Goal: Navigation & Orientation: Find specific page/section

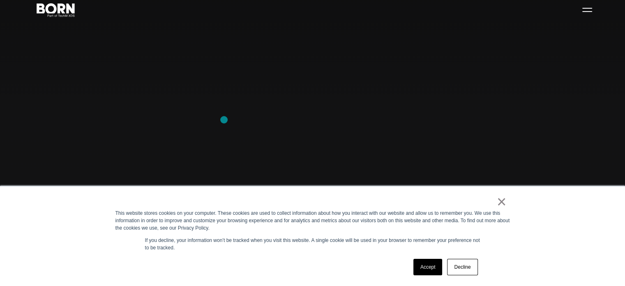
scroll to position [123, 0]
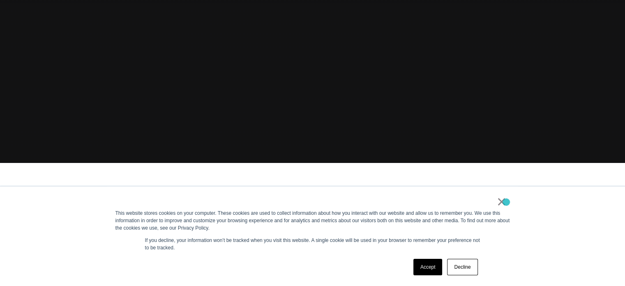
click at [506, 202] on div "× This website stores cookies on your computer. These cookies are used to colle…" at bounding box center [312, 235] width 411 height 99
click at [499, 202] on link "×" at bounding box center [502, 201] width 10 height 7
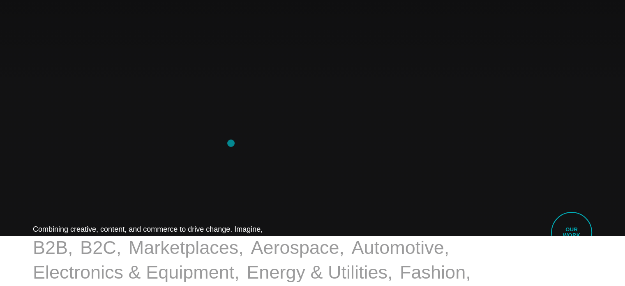
scroll to position [0, 0]
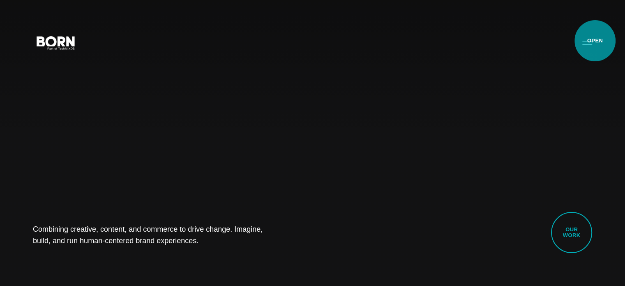
drag, startPoint x: 595, startPoint y: 40, endPoint x: 590, endPoint y: 45, distance: 7.3
click at [590, 44] on button "Primary Menu" at bounding box center [587, 42] width 20 height 17
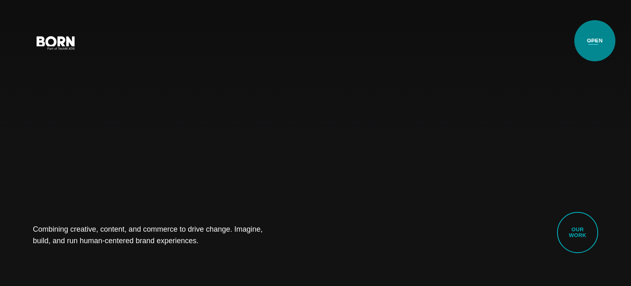
click at [590, 45] on button "Primary Menu" at bounding box center [593, 42] width 20 height 17
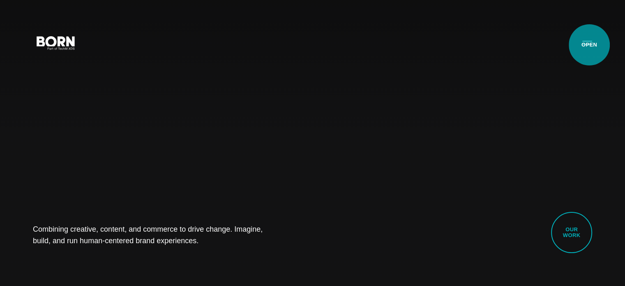
click at [589, 45] on button "Primary Menu" at bounding box center [587, 42] width 20 height 17
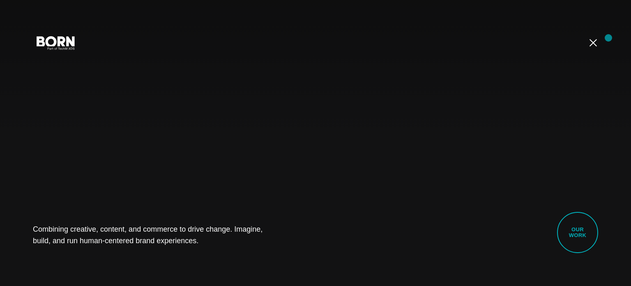
drag, startPoint x: 608, startPoint y: 38, endPoint x: 597, endPoint y: 42, distance: 12.2
click at [608, 38] on div "Combining creative, content, and commerce to drive change. Imagine, build, and …" at bounding box center [315, 143] width 631 height 286
click at [597, 42] on button "Primary Menu" at bounding box center [593, 42] width 20 height 17
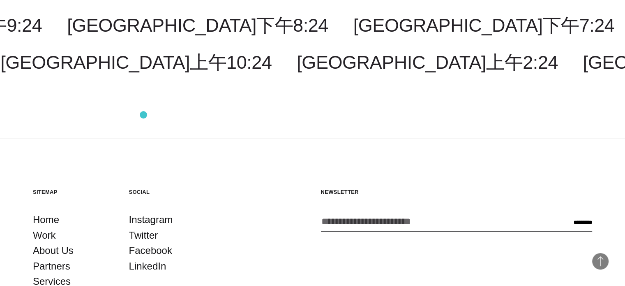
scroll to position [2095, 0]
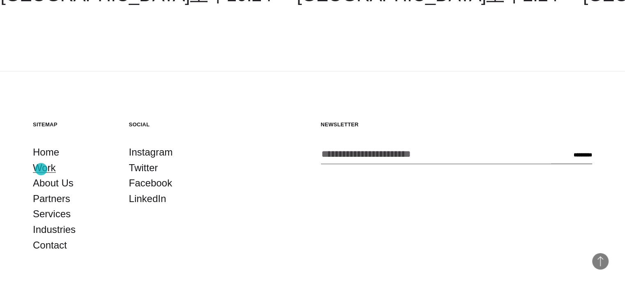
click at [41, 169] on link "Work" at bounding box center [44, 168] width 23 height 16
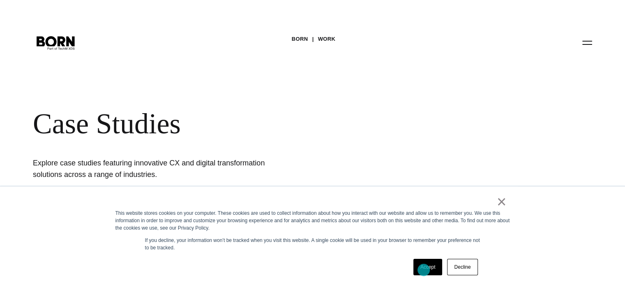
click at [424, 270] on link "Accept" at bounding box center [427, 266] width 29 height 16
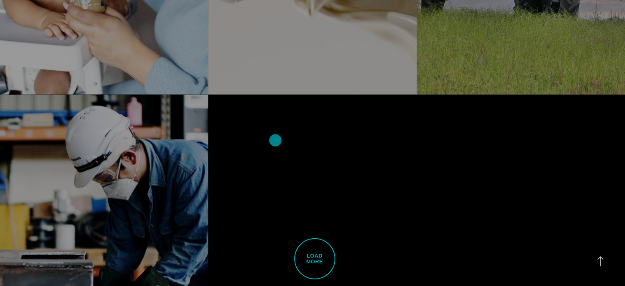
scroll to position [2219, 0]
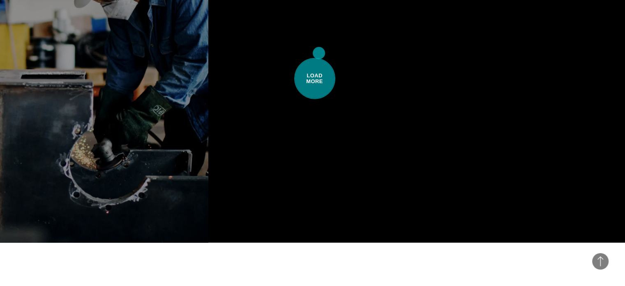
click at [319, 58] on span "Load More" at bounding box center [314, 78] width 41 height 41
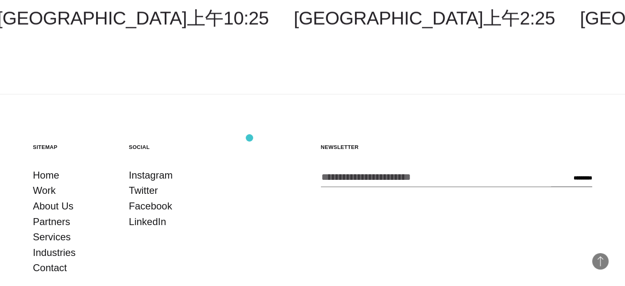
scroll to position [4303, 0]
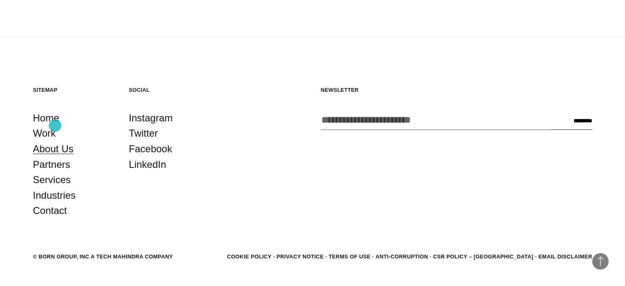
click at [55, 141] on link "About Us" at bounding box center [53, 149] width 41 height 16
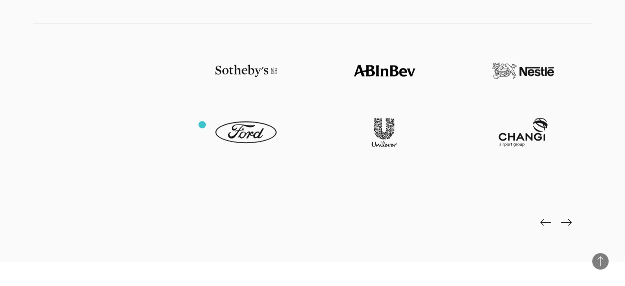
scroll to position [1849, 0]
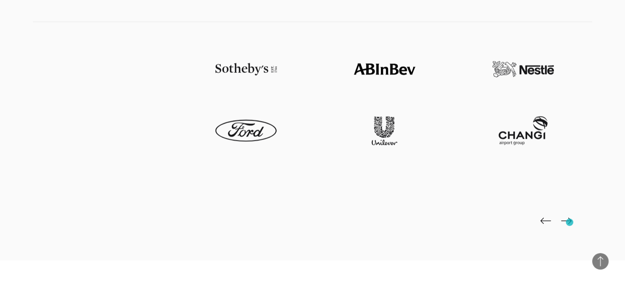
click at [569, 222] on img at bounding box center [566, 220] width 11 height 7
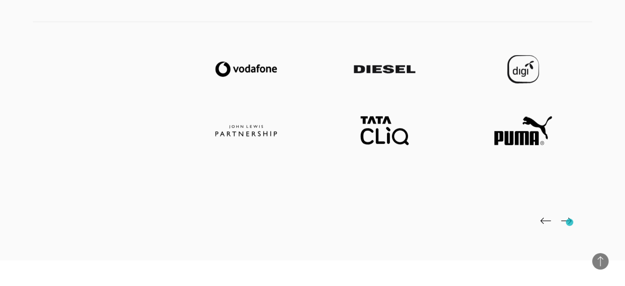
click at [569, 222] on img at bounding box center [566, 220] width 11 height 7
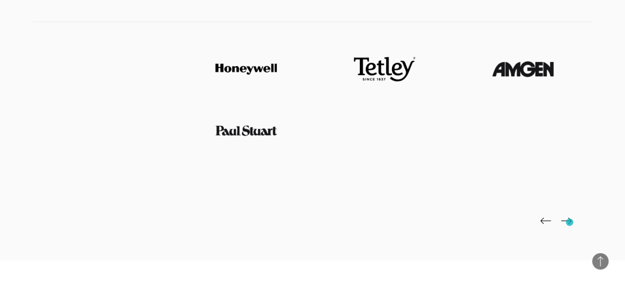
click at [569, 222] on img at bounding box center [566, 220] width 11 height 7
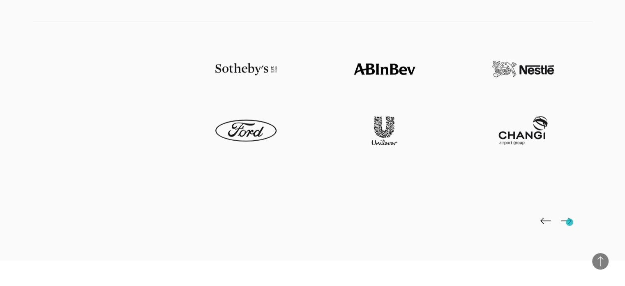
click at [569, 222] on img at bounding box center [566, 220] width 11 height 7
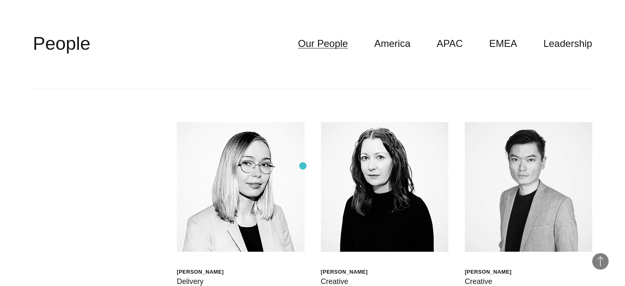
scroll to position [2136, 0]
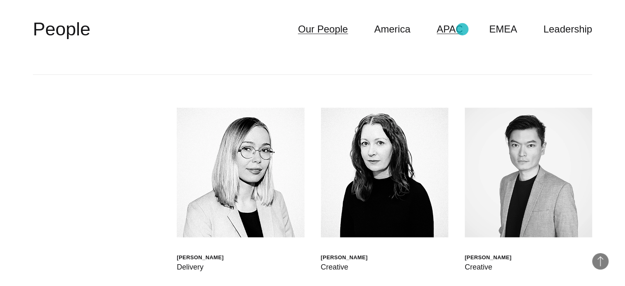
click at [462, 29] on link "APAC" at bounding box center [450, 29] width 26 height 16
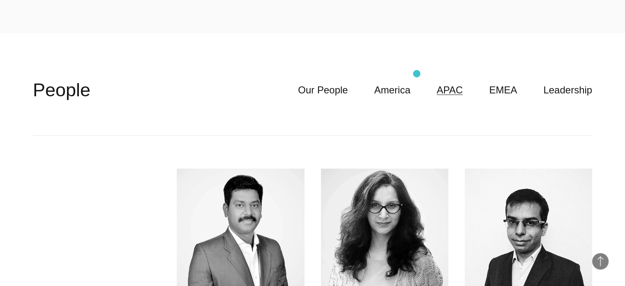
scroll to position [1972, 0]
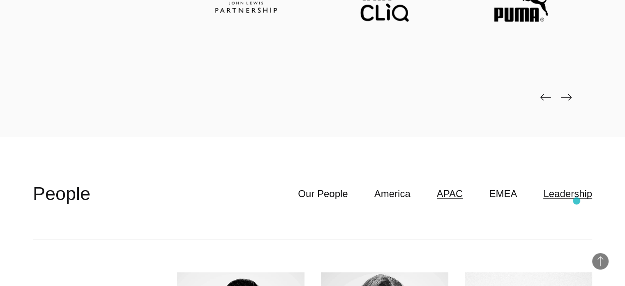
click at [578, 200] on link "Leadership" at bounding box center [567, 194] width 49 height 16
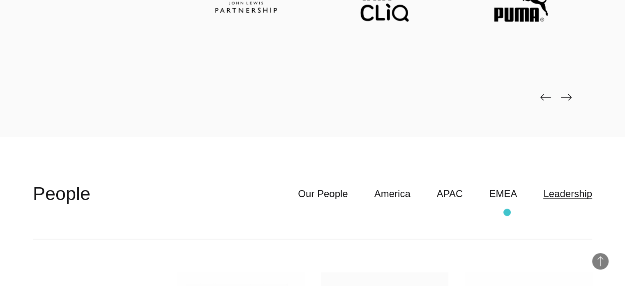
click at [509, 210] on header "**********" at bounding box center [312, 193] width 559 height 91
click at [509, 198] on link "EMEA" at bounding box center [503, 194] width 28 height 16
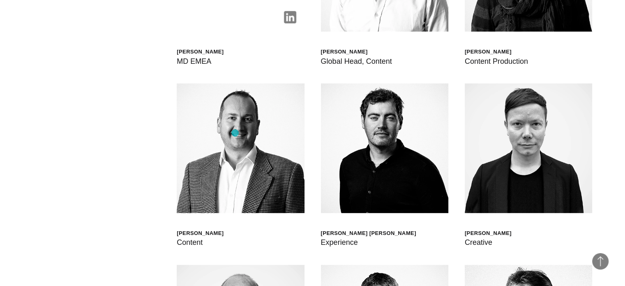
scroll to position [2095, 0]
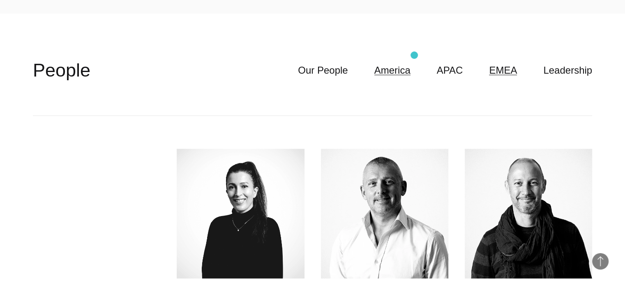
click at [409, 63] on header "**********" at bounding box center [312, 70] width 559 height 91
click at [401, 75] on link "America" at bounding box center [392, 70] width 36 height 16
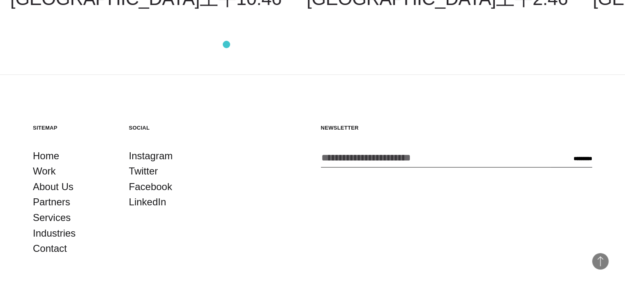
scroll to position [3176, 0]
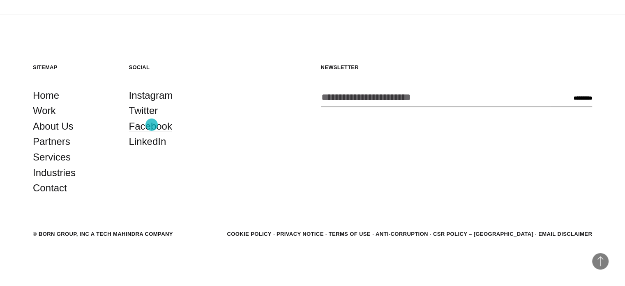
click at [152, 124] on link "Facebook" at bounding box center [150, 126] width 43 height 16
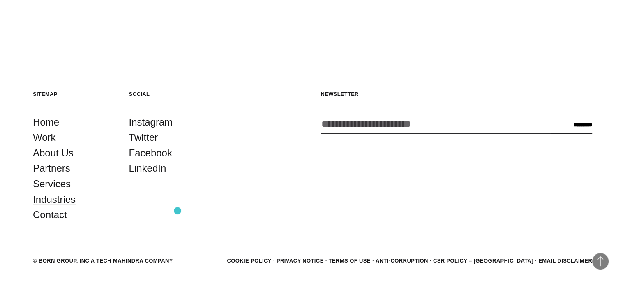
scroll to position [3135, 0]
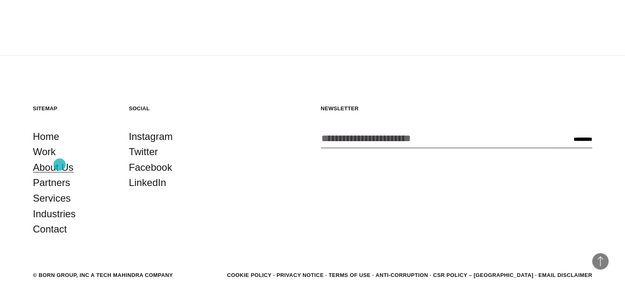
click at [60, 164] on link "About Us" at bounding box center [53, 167] width 41 height 16
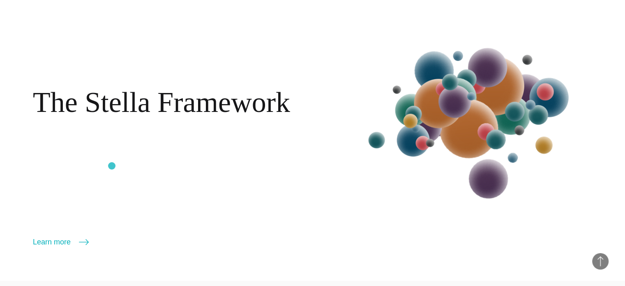
scroll to position [1027, 0]
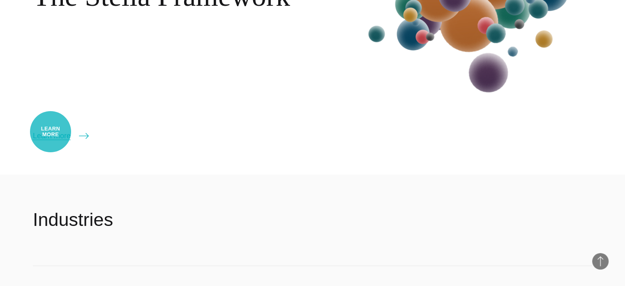
click at [51, 131] on link "Learn more" at bounding box center [61, 136] width 56 height 12
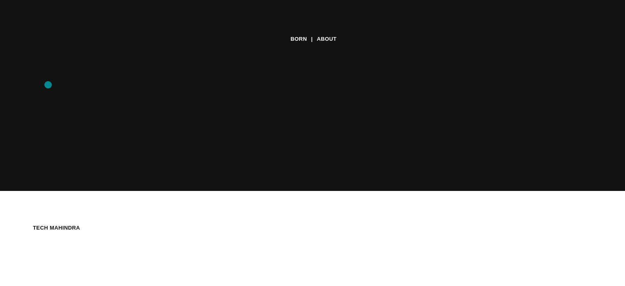
scroll to position [0, 0]
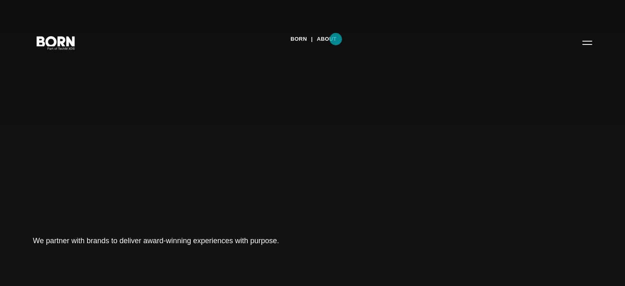
click at [335, 39] on div "BORN About Tech Mahindra We partner with brands to deliver award-winning experi…" at bounding box center [312, 143] width 625 height 286
click at [335, 39] on link "About" at bounding box center [327, 39] width 20 height 12
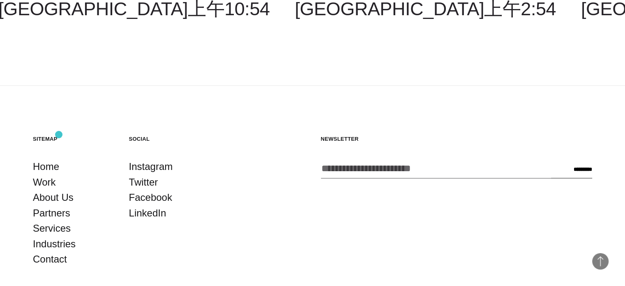
scroll to position [1606, 0]
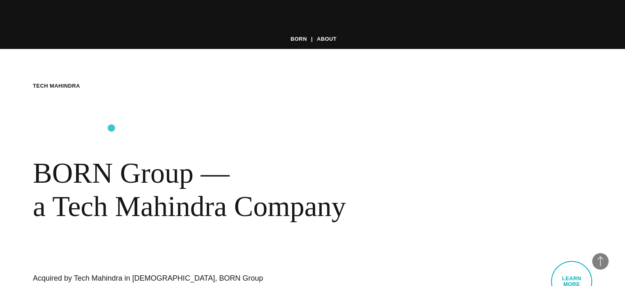
scroll to position [329, 0]
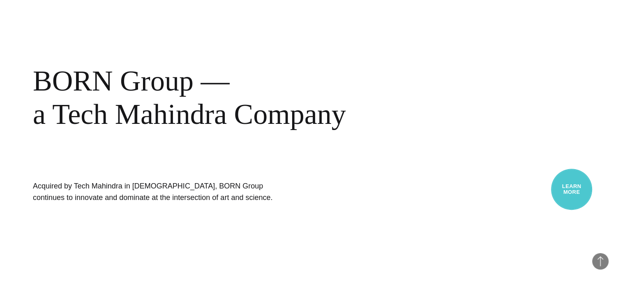
click at [574, 193] on link "Learn More" at bounding box center [571, 188] width 41 height 41
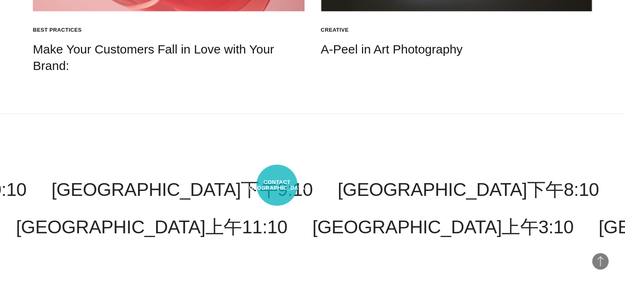
scroll to position [1436, 0]
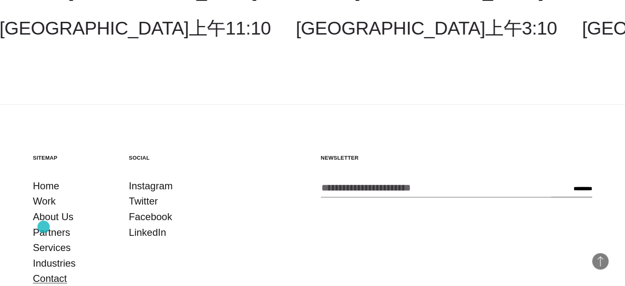
click at [44, 270] on link "Contact" at bounding box center [50, 278] width 34 height 16
